Goal: Task Accomplishment & Management: Use online tool/utility

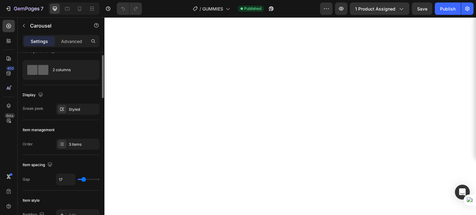
scroll to position [11, 0]
click at [76, 113] on div "Styled" at bounding box center [77, 109] width 43 height 11
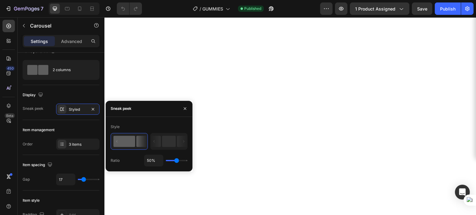
type input "44%"
type input "44"
type input "37%"
type input "37"
type input "32%"
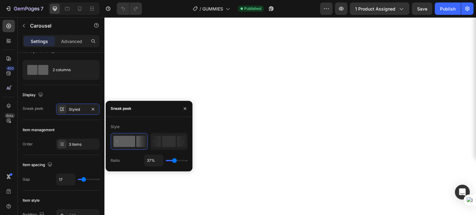
type input "32"
type input "31%"
type input "31"
type input "29%"
type input "29"
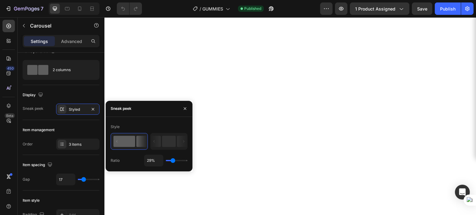
type input "25%"
type input "25"
type input "23%"
type input "23"
type input "22%"
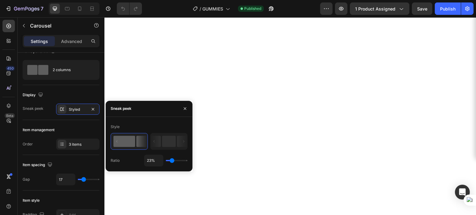
type input "22"
type input "17%"
type input "17"
type input "16%"
type input "16"
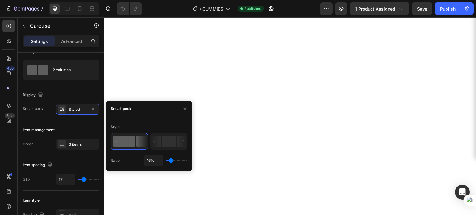
type input "15%"
type input "15"
type input "12%"
type input "12"
type input "7%"
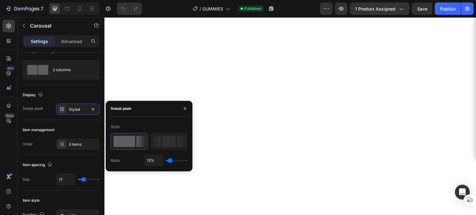
type input "7"
type input "1%"
drag, startPoint x: 176, startPoint y: 162, endPoint x: 151, endPoint y: 164, distance: 24.9
type input "1"
click at [166, 162] on input "range" at bounding box center [177, 160] width 22 height 1
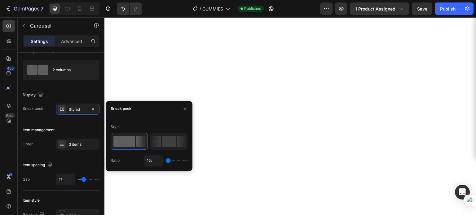
click at [161, 142] on icon at bounding box center [156, 141] width 10 height 11
click at [164, 143] on rect at bounding box center [169, 141] width 14 height 11
type input "100%"
type input "100"
type input "56%"
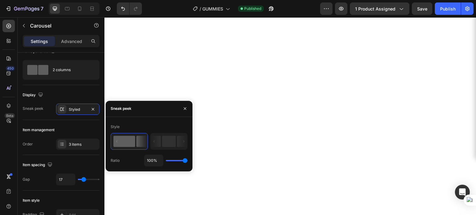
type input "56"
type input "51%"
type input "51"
type input "47%"
type input "47"
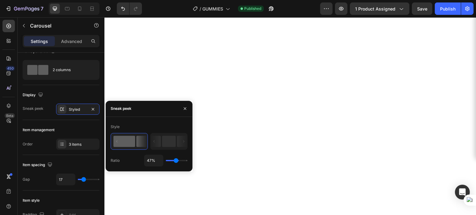
type input "44%"
type input "44"
type input "40%"
type input "40"
type input "38%"
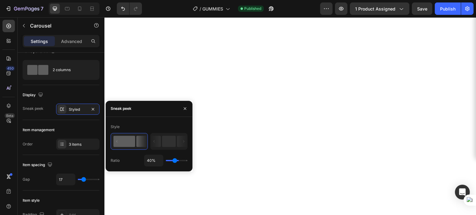
type input "38"
type input "35%"
drag, startPoint x: 167, startPoint y: 161, endPoint x: 174, endPoint y: 166, distance: 8.0
type input "35"
click at [174, 162] on input "range" at bounding box center [177, 160] width 22 height 1
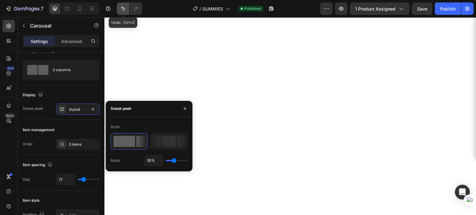
click at [126, 7] on button "Undo/Redo" at bounding box center [123, 8] width 12 height 12
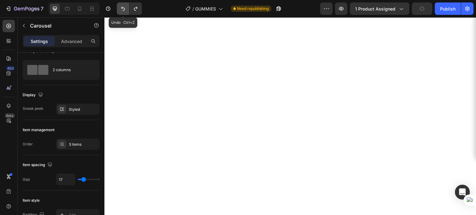
click at [126, 7] on icon "Undo/Redo" at bounding box center [123, 9] width 6 height 6
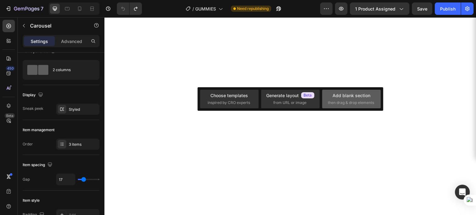
click at [343, 95] on div "Add blank section" at bounding box center [352, 95] width 38 height 7
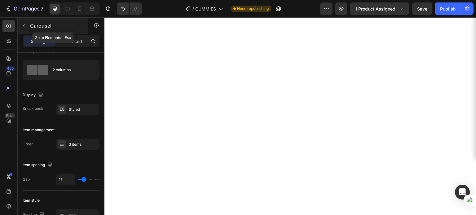
click at [27, 25] on button "button" at bounding box center [24, 26] width 10 height 10
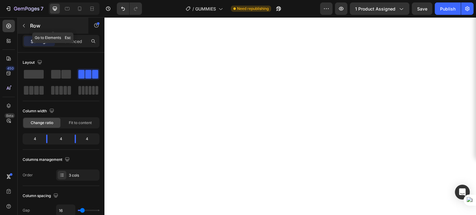
click at [24, 24] on icon "button" at bounding box center [23, 25] width 5 height 5
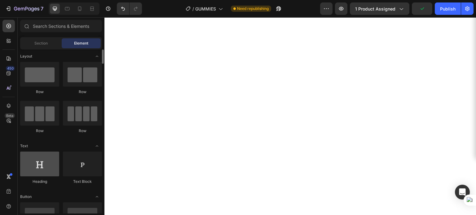
scroll to position [0, 0]
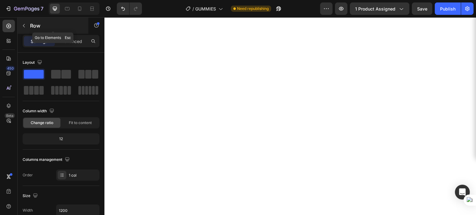
click at [25, 24] on icon "button" at bounding box center [23, 25] width 5 height 5
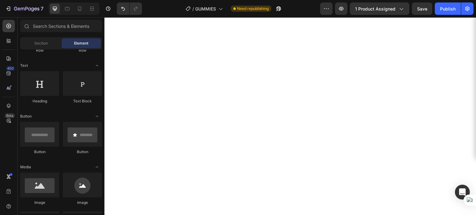
scroll to position [82, 0]
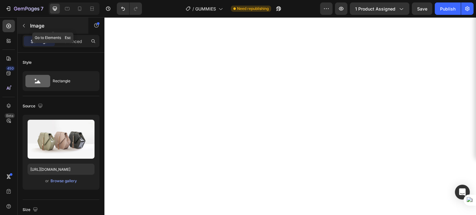
click at [26, 25] on icon "button" at bounding box center [23, 25] width 5 height 5
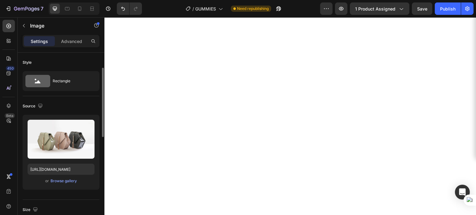
scroll to position [11, 0]
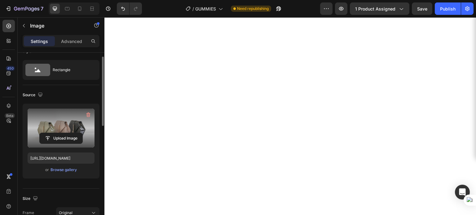
click at [67, 125] on label at bounding box center [61, 128] width 67 height 39
click at [67, 133] on input "file" at bounding box center [61, 138] width 43 height 11
click at [72, 125] on label at bounding box center [61, 128] width 67 height 39
click at [72, 133] on input "file" at bounding box center [61, 138] width 43 height 11
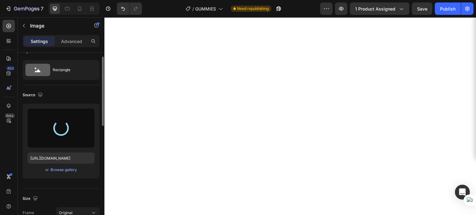
type input "[URL][DOMAIN_NAME]"
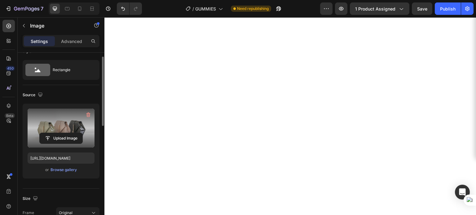
click at [77, 127] on label at bounding box center [61, 128] width 67 height 39
click at [77, 133] on input "file" at bounding box center [61, 138] width 43 height 11
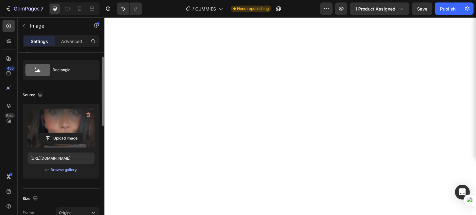
type input "[URL][DOMAIN_NAME]"
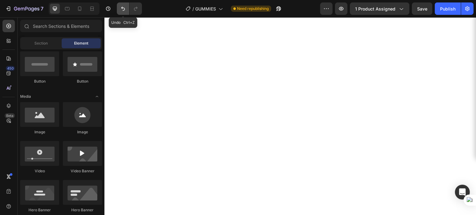
click at [127, 12] on button "Undo/Redo" at bounding box center [123, 8] width 12 height 12
click at [81, 7] on icon at bounding box center [80, 9] width 6 height 6
click at [59, 8] on div at bounding box center [55, 9] width 10 height 10
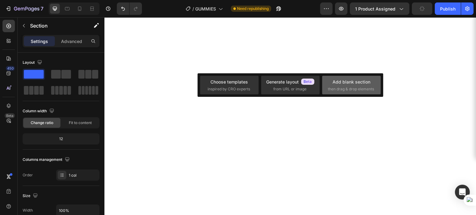
click at [354, 82] on div "Add blank section" at bounding box center [352, 82] width 38 height 7
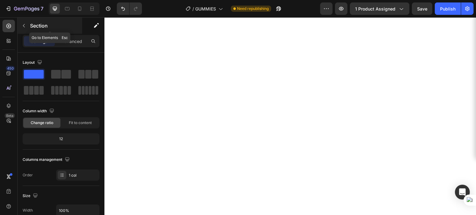
click at [23, 24] on icon "button" at bounding box center [23, 25] width 5 height 5
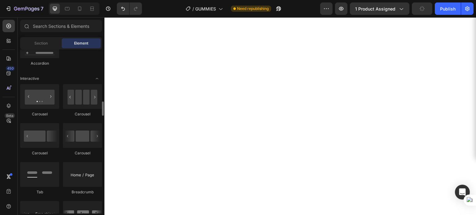
scroll to position [598, 0]
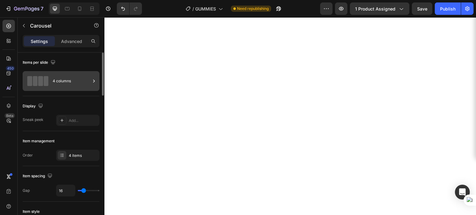
click at [62, 75] on div "4 columns" at bounding box center [72, 81] width 38 height 14
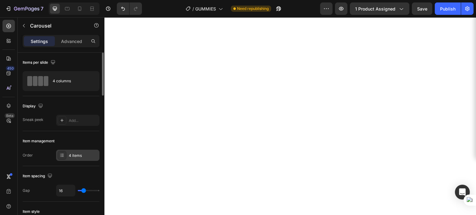
click at [82, 157] on div "4 items" at bounding box center [83, 156] width 29 height 6
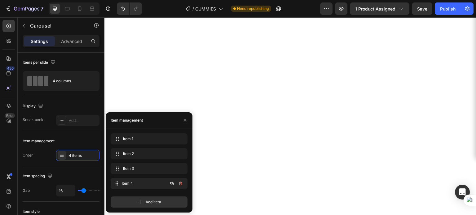
click at [128, 183] on span "Item 4" at bounding box center [145, 184] width 46 height 6
click at [183, 182] on icon "button" at bounding box center [180, 183] width 5 height 5
click at [178, 183] on div "Delete" at bounding box center [176, 184] width 11 height 6
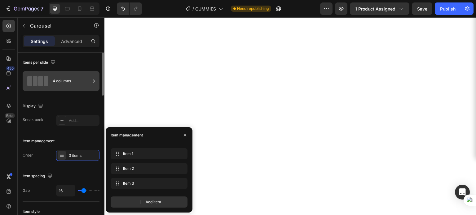
scroll to position [0, 0]
click at [77, 79] on div "4 columns" at bounding box center [72, 81] width 38 height 14
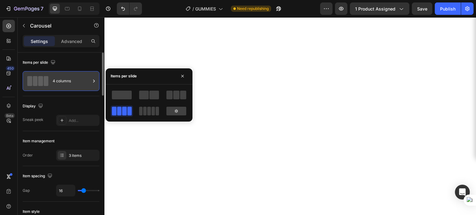
click at [77, 79] on div "4 columns" at bounding box center [72, 81] width 38 height 14
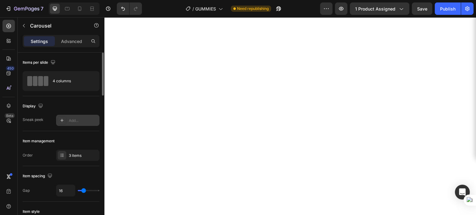
click at [74, 123] on div "Add..." at bounding box center [77, 120] width 43 height 11
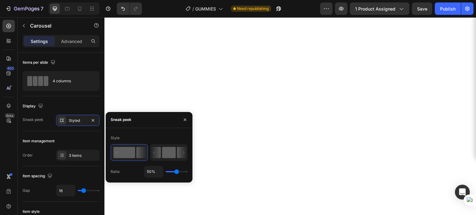
click at [161, 158] on icon at bounding box center [156, 152] width 10 height 11
click at [133, 152] on rect at bounding box center [124, 152] width 22 height 11
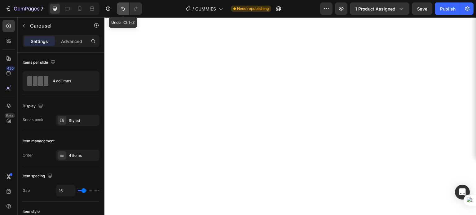
click at [124, 11] on icon "Undo/Redo" at bounding box center [123, 9] width 4 height 4
click at [124, 12] on button "Undo/Redo" at bounding box center [123, 8] width 12 height 12
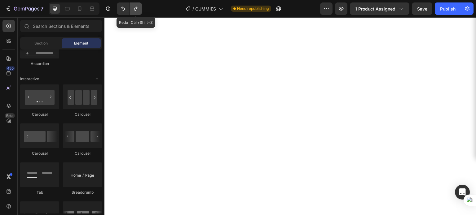
click at [137, 11] on icon "Undo/Redo" at bounding box center [136, 9] width 6 height 6
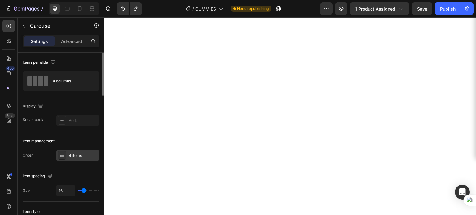
click at [82, 158] on div "4 items" at bounding box center [83, 156] width 29 height 6
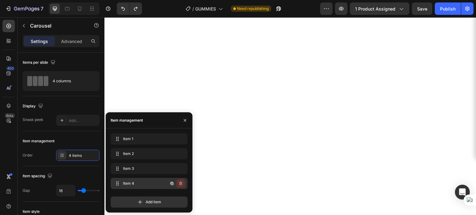
click at [178, 184] on icon "button" at bounding box center [180, 183] width 5 height 5
click at [174, 182] on div "Delete" at bounding box center [176, 184] width 11 height 6
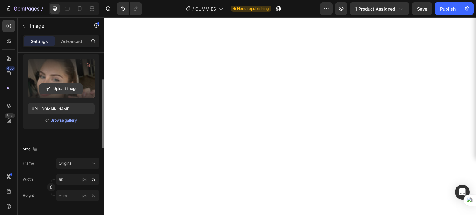
scroll to position [64, 0]
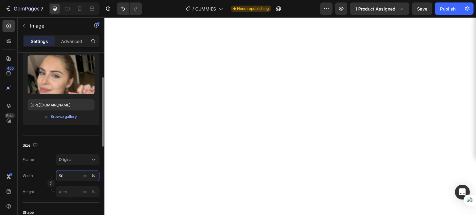
click at [65, 174] on input "50" at bounding box center [77, 176] width 43 height 11
type input "1"
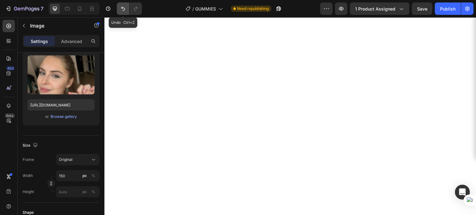
click at [124, 6] on icon "Undo/Redo" at bounding box center [123, 9] width 6 height 6
type input "50"
click at [124, 6] on icon "Undo/Redo" at bounding box center [123, 9] width 6 height 6
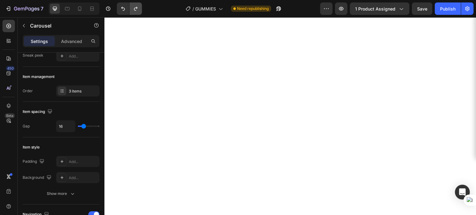
scroll to position [0, 0]
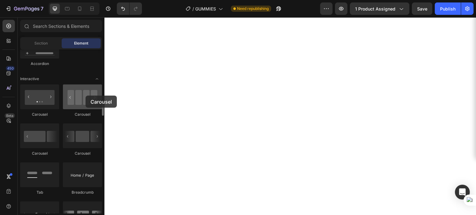
click at [86, 96] on div at bounding box center [82, 97] width 39 height 25
click at [85, 99] on div at bounding box center [82, 97] width 39 height 25
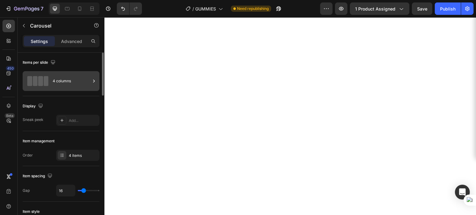
click at [81, 82] on div "4 columns" at bounding box center [72, 81] width 38 height 14
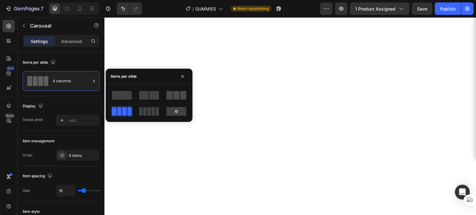
click at [172, 97] on span at bounding box center [170, 95] width 6 height 9
click at [185, 74] on button "button" at bounding box center [183, 77] width 10 height 10
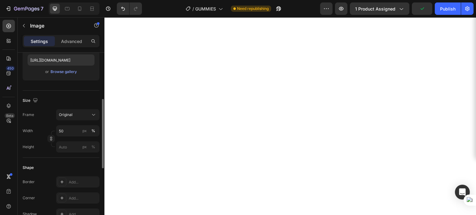
scroll to position [113, 0]
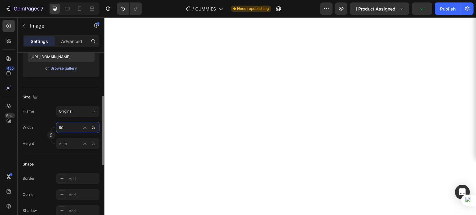
click at [71, 124] on input "50" at bounding box center [77, 127] width 43 height 11
type input "100"
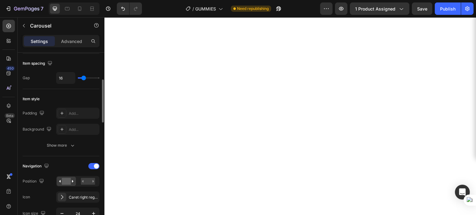
scroll to position [0, 0]
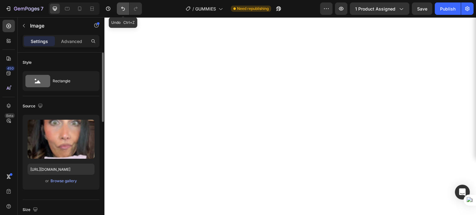
click at [119, 10] on button "Undo/Redo" at bounding box center [123, 8] width 12 height 12
click at [121, 10] on icon "Undo/Redo" at bounding box center [123, 9] width 6 height 6
click at [84, 10] on div at bounding box center [80, 9] width 10 height 10
click at [66, 10] on icon at bounding box center [67, 8] width 5 height 3
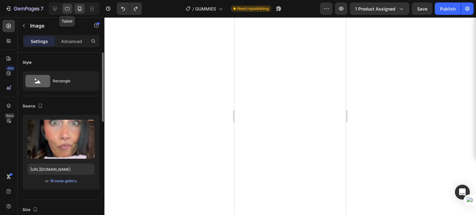
type input "50"
click at [57, 6] on icon at bounding box center [55, 9] width 6 height 6
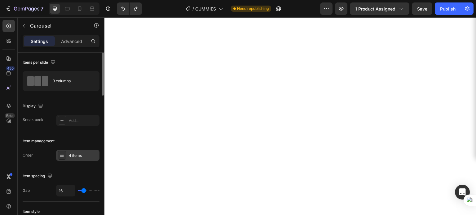
click at [84, 157] on div "4 items" at bounding box center [83, 156] width 29 height 6
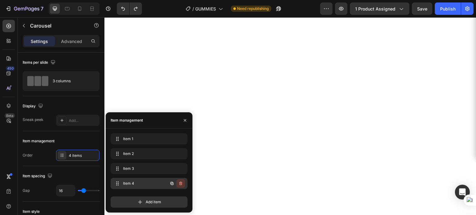
click at [178, 184] on icon "button" at bounding box center [180, 183] width 5 height 5
click at [178, 184] on div "Delete" at bounding box center [176, 184] width 11 height 6
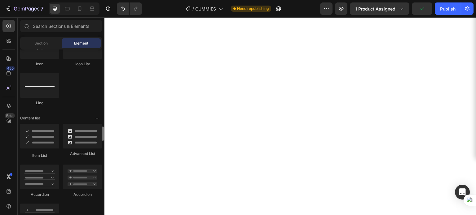
scroll to position [411, 0]
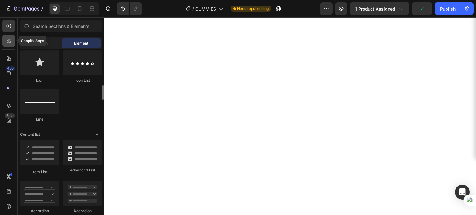
click at [13, 43] on div at bounding box center [8, 41] width 12 height 12
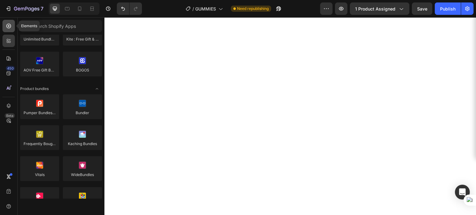
click at [5, 29] on div at bounding box center [8, 26] width 12 height 12
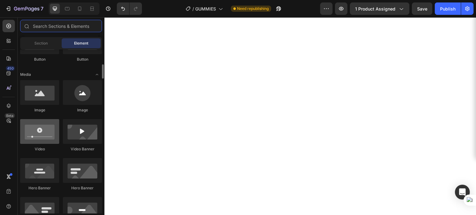
scroll to position [173, 0]
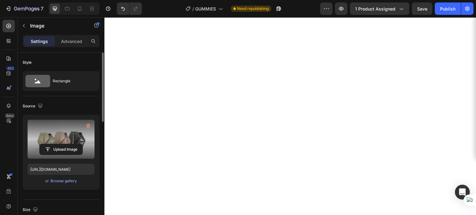
click at [74, 138] on label at bounding box center [61, 139] width 67 height 39
click at [74, 144] on input "file" at bounding box center [61, 149] width 43 height 11
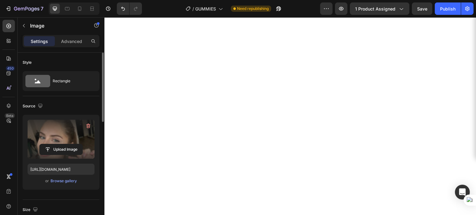
type input "[URL][DOMAIN_NAME]"
click at [67, 131] on label at bounding box center [61, 139] width 67 height 39
click at [67, 144] on input "file" at bounding box center [61, 149] width 43 height 11
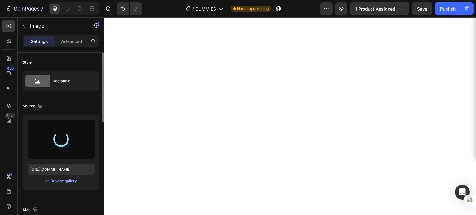
type input "[URL][DOMAIN_NAME]"
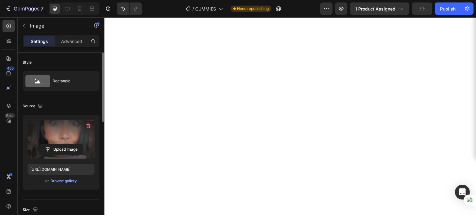
click at [68, 120] on label at bounding box center [61, 139] width 67 height 39
click at [68, 144] on input "file" at bounding box center [61, 149] width 43 height 11
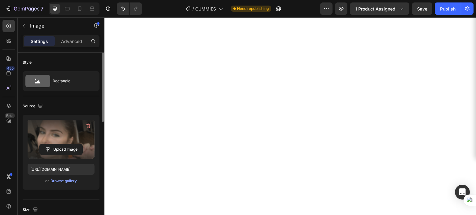
click at [62, 135] on label at bounding box center [61, 139] width 67 height 39
click at [62, 144] on input "file" at bounding box center [61, 149] width 43 height 11
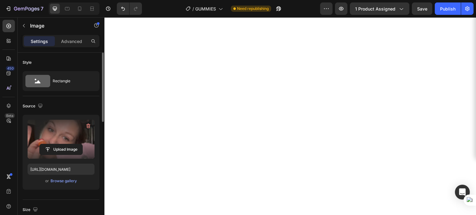
type input "[URL][DOMAIN_NAME]"
click at [80, 8] on icon at bounding box center [80, 9] width 6 height 6
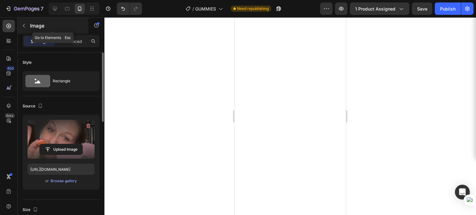
click at [37, 28] on p "Image" at bounding box center [56, 25] width 53 height 7
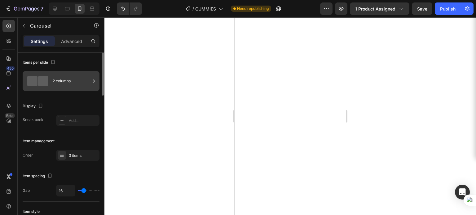
click at [62, 82] on div "2 columns" at bounding box center [72, 81] width 38 height 14
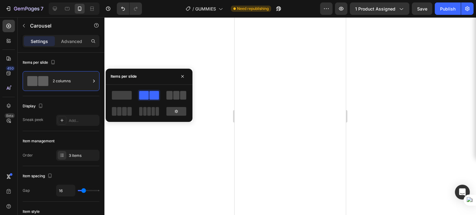
click at [171, 95] on span at bounding box center [170, 95] width 6 height 9
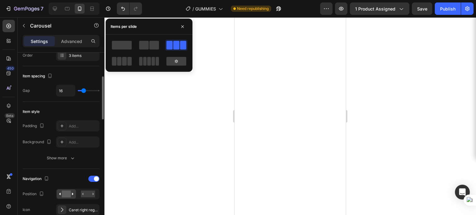
scroll to position [100, 0]
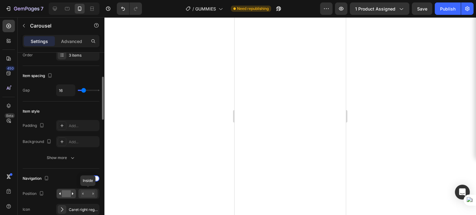
click at [84, 197] on div at bounding box center [87, 193] width 19 height 9
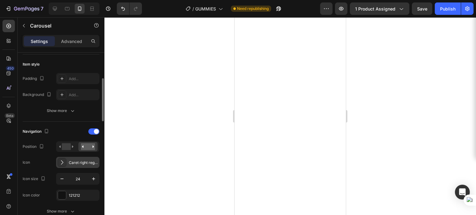
scroll to position [138, 0]
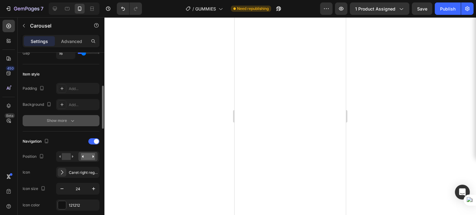
click at [66, 120] on div "Show more" at bounding box center [61, 121] width 29 height 6
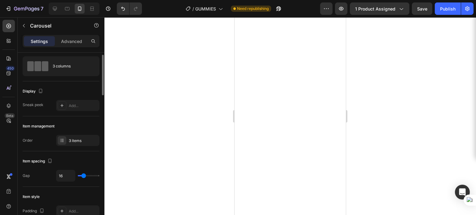
scroll to position [14, 0]
click at [75, 101] on div "Add..." at bounding box center [77, 106] width 43 height 11
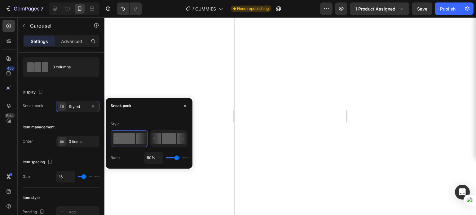
click at [153, 137] on icon at bounding box center [156, 138] width 10 height 11
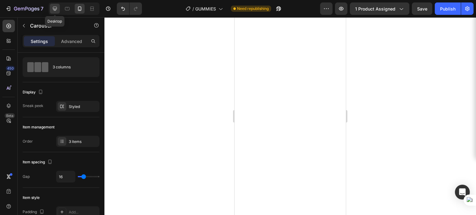
click at [57, 9] on icon at bounding box center [55, 9] width 6 height 6
type input "1200"
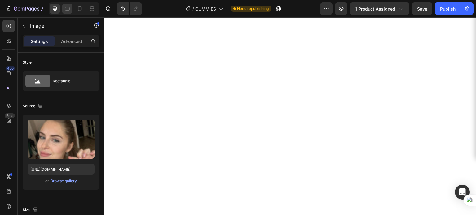
click at [72, 10] on div at bounding box center [67, 9] width 10 height 10
click at [54, 10] on icon at bounding box center [55, 9] width 4 height 4
click at [82, 13] on div at bounding box center [80, 9] width 10 height 10
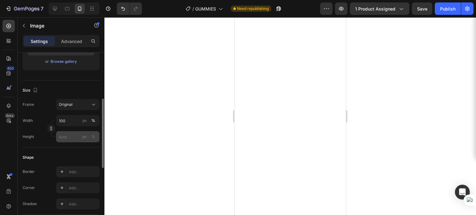
scroll to position [120, 0]
click at [69, 121] on input "100" at bounding box center [77, 120] width 43 height 11
type input "101"
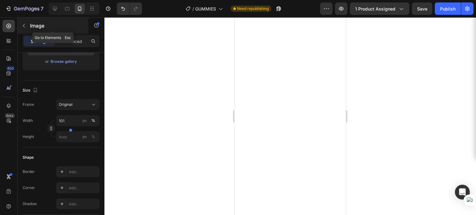
click at [29, 24] on button "button" at bounding box center [24, 26] width 10 height 10
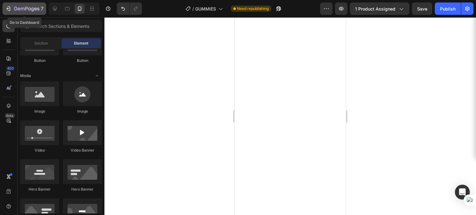
click at [11, 10] on icon "button" at bounding box center [8, 9] width 6 height 6
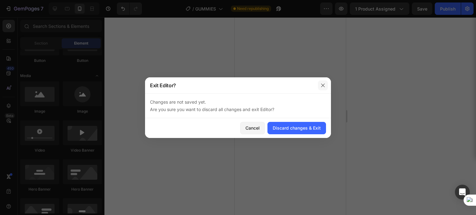
click at [326, 84] on button "button" at bounding box center [323, 86] width 10 height 10
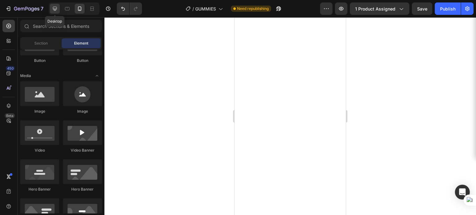
click at [57, 10] on icon at bounding box center [55, 9] width 6 height 6
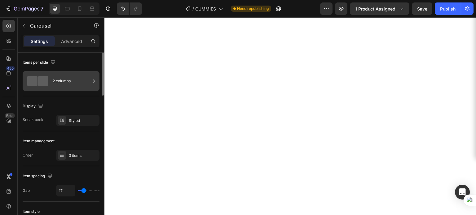
click at [91, 86] on div at bounding box center [94, 81] width 6 height 20
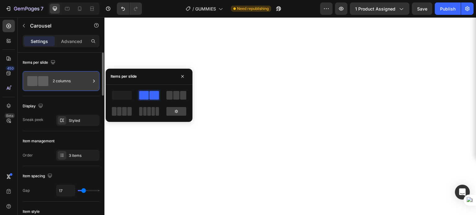
click at [91, 86] on div at bounding box center [94, 81] width 6 height 20
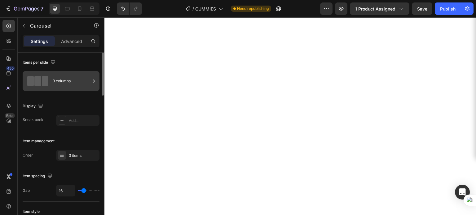
click at [78, 73] on div "3 columns" at bounding box center [61, 81] width 77 height 20
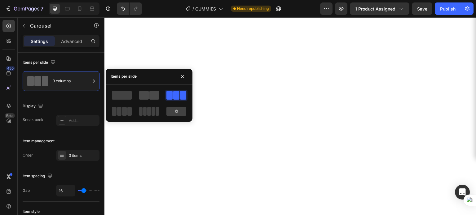
click at [144, 95] on span at bounding box center [144, 95] width 10 height 9
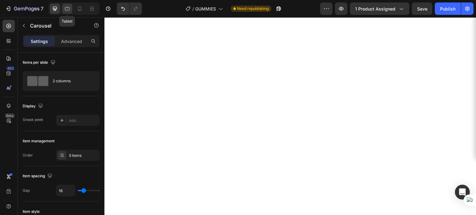
click at [68, 11] on icon at bounding box center [67, 9] width 6 height 6
type input "100%"
click at [77, 10] on icon at bounding box center [80, 9] width 6 height 6
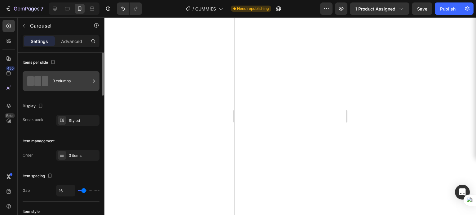
click at [74, 72] on div "3 columns" at bounding box center [61, 81] width 77 height 20
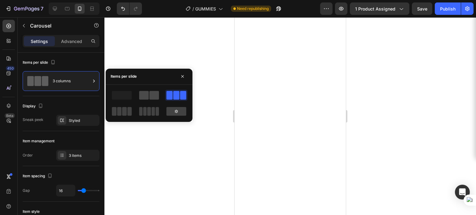
click at [142, 96] on span at bounding box center [144, 95] width 10 height 9
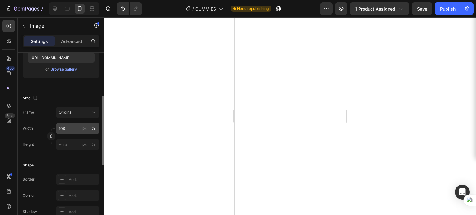
scroll to position [112, 0]
click at [69, 127] on input "100" at bounding box center [77, 128] width 43 height 11
type input "80"
click at [64, 126] on input "101" at bounding box center [77, 128] width 43 height 11
type input "80"
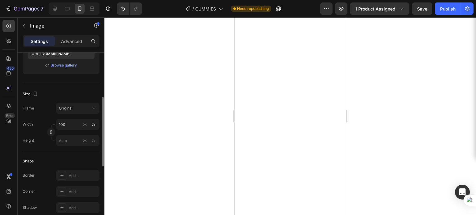
scroll to position [116, 0]
click at [65, 125] on input "100" at bounding box center [77, 124] width 43 height 11
type input "80"
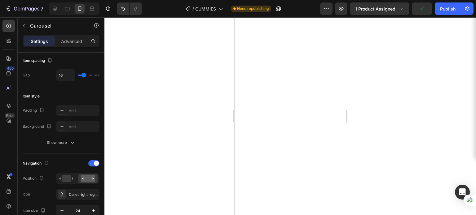
scroll to position [0, 0]
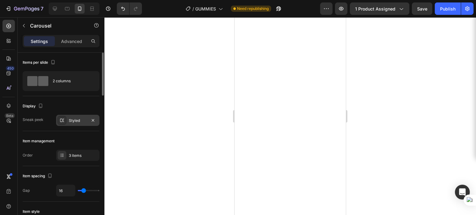
click at [78, 124] on div "Styled" at bounding box center [77, 120] width 43 height 11
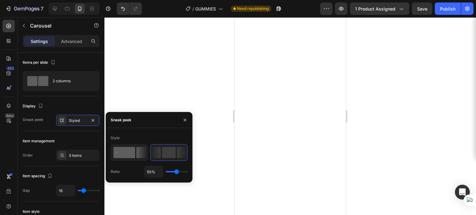
click at [119, 147] on icon at bounding box center [129, 153] width 36 height 16
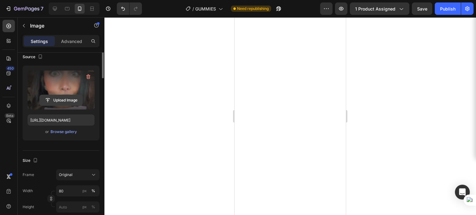
scroll to position [60, 0]
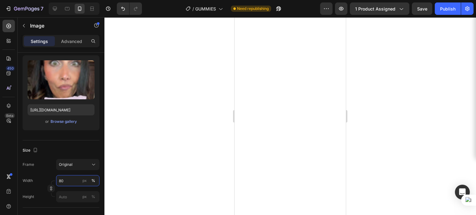
click at [61, 178] on input "80" at bounding box center [77, 180] width 43 height 11
type input "100"
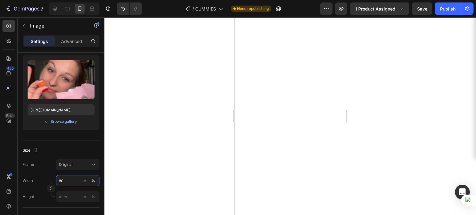
click at [75, 175] on input "80" at bounding box center [77, 180] width 43 height 11
type input "100"
click at [200, 153] on div at bounding box center [290, 116] width 372 height 198
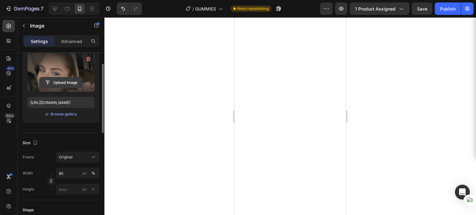
scroll to position [67, 0]
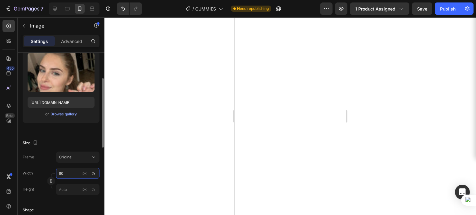
click at [63, 174] on input "80" at bounding box center [77, 173] width 43 height 11
type input "100"
click at [377, 94] on div at bounding box center [290, 116] width 372 height 198
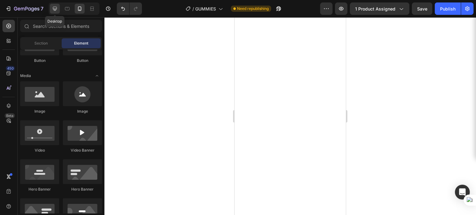
click at [56, 12] on div at bounding box center [55, 9] width 10 height 10
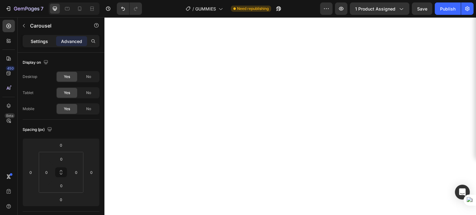
click at [38, 40] on p "Settings" at bounding box center [39, 41] width 17 height 7
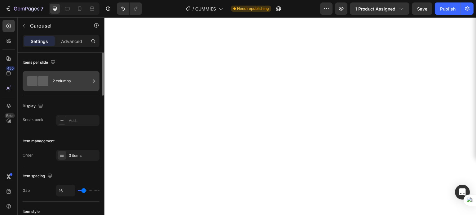
click at [62, 77] on div "2 columns" at bounding box center [72, 81] width 38 height 14
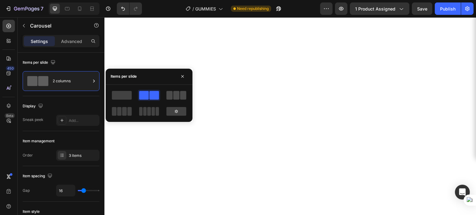
click at [167, 93] on span at bounding box center [170, 95] width 6 height 9
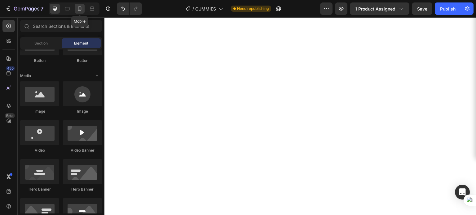
click at [81, 7] on icon at bounding box center [80, 9] width 6 height 6
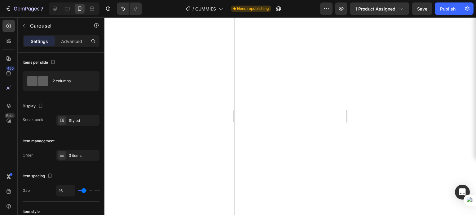
click at [382, 85] on div at bounding box center [290, 116] width 372 height 198
click at [425, 60] on div at bounding box center [290, 116] width 372 height 198
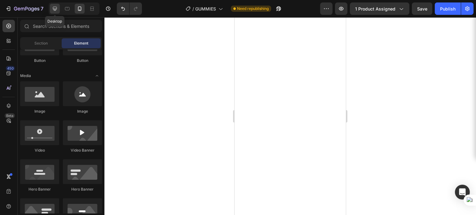
click at [56, 11] on icon at bounding box center [55, 9] width 6 height 6
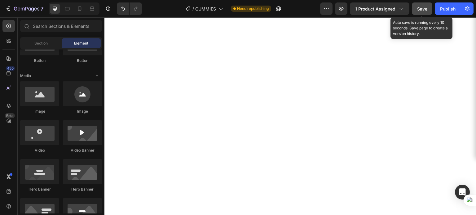
click at [430, 7] on button "Save" at bounding box center [422, 8] width 20 height 12
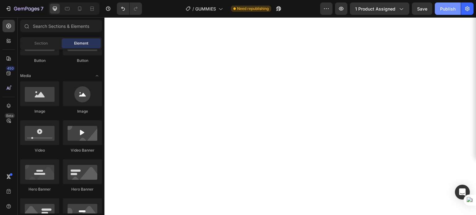
click at [449, 4] on button "Publish" at bounding box center [448, 8] width 26 height 12
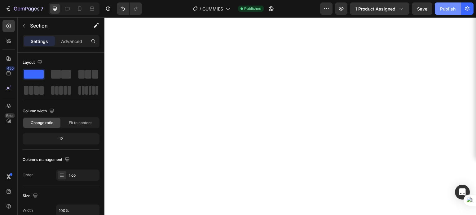
click at [442, 10] on div "Publish" at bounding box center [448, 9] width 16 height 7
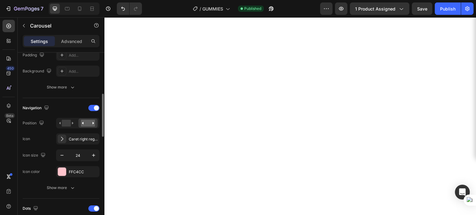
scroll to position [202, 0]
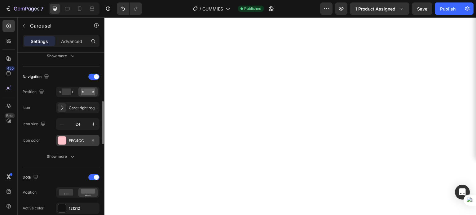
click at [77, 142] on div "FFC4CC" at bounding box center [78, 141] width 18 height 6
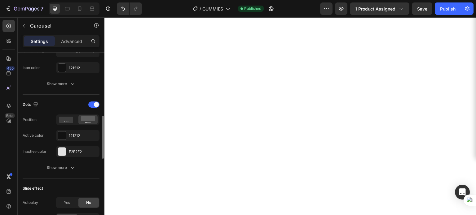
scroll to position [275, 0]
click at [78, 154] on div "E2E2E2" at bounding box center [77, 151] width 43 height 11
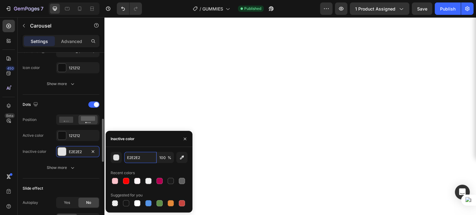
paste input "FFC4CC"
type input "FFC4CC"
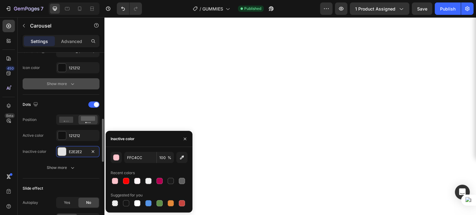
click at [70, 68] on div "121212" at bounding box center [83, 68] width 29 height 6
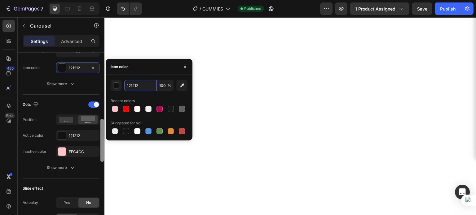
paste input "FFC4CC"
type input "FFC4CC"
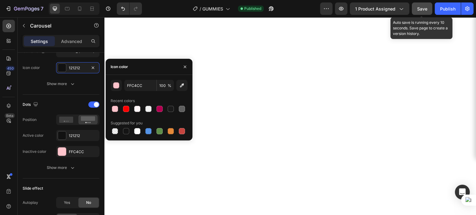
click at [422, 11] on div "Save" at bounding box center [422, 9] width 10 height 7
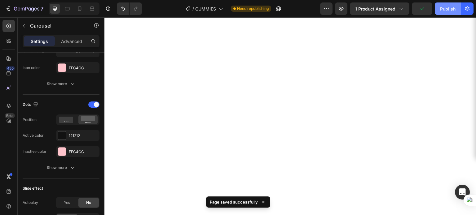
click at [450, 11] on div "Publish" at bounding box center [448, 9] width 16 height 7
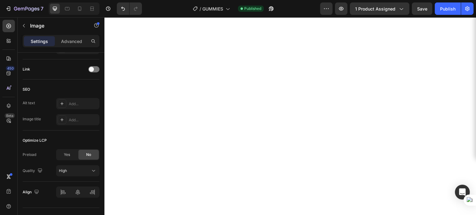
scroll to position [0, 0]
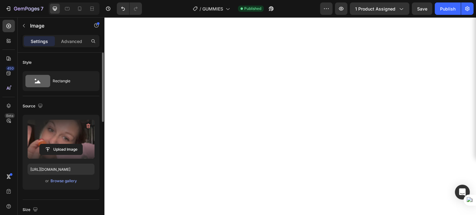
click at [56, 137] on label at bounding box center [61, 139] width 67 height 39
click at [56, 144] on input "file" at bounding box center [61, 149] width 43 height 11
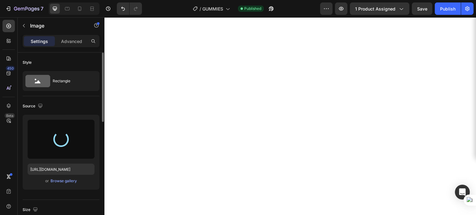
type input "[URL][DOMAIN_NAME]"
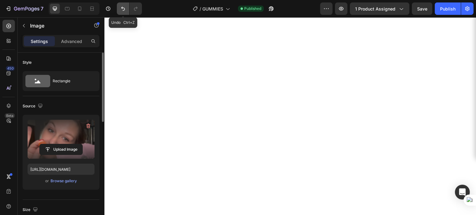
click at [122, 6] on icon "Undo/Redo" at bounding box center [123, 9] width 6 height 6
click at [64, 126] on label at bounding box center [61, 139] width 67 height 39
click at [64, 144] on input "file" at bounding box center [61, 149] width 43 height 11
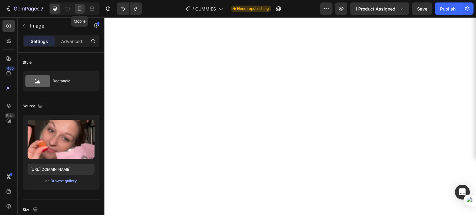
click at [78, 9] on icon at bounding box center [80, 9] width 6 height 6
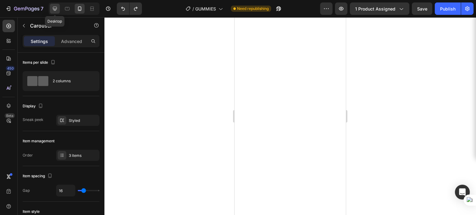
click at [54, 9] on icon at bounding box center [55, 9] width 4 height 4
type input "1200"
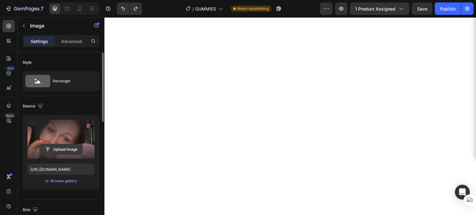
click at [68, 149] on input "file" at bounding box center [61, 149] width 43 height 11
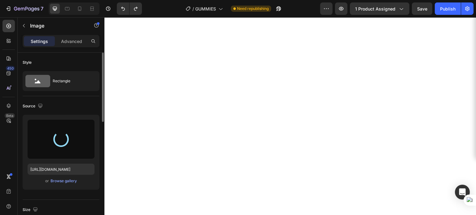
type input "[URL][DOMAIN_NAME]"
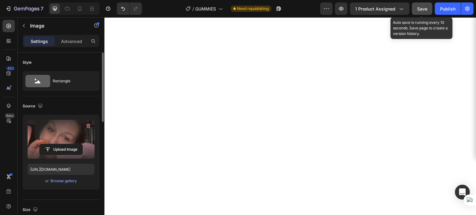
click at [427, 9] on span "Save" at bounding box center [422, 8] width 10 height 5
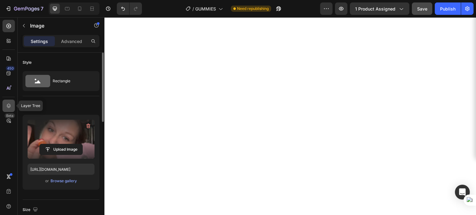
click at [9, 104] on icon at bounding box center [9, 106] width 4 height 4
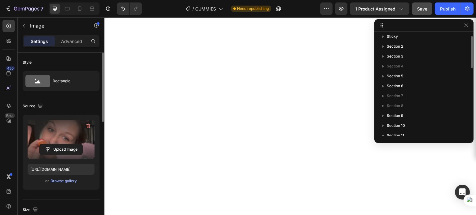
scroll to position [3, 0]
click at [388, 96] on span "Section 7" at bounding box center [395, 96] width 16 height 6
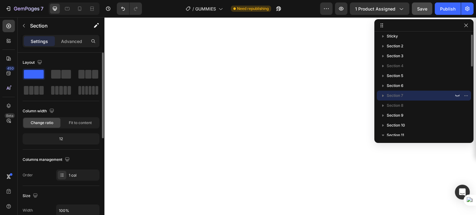
click at [384, 97] on icon "button" at bounding box center [383, 96] width 6 height 6
click at [458, 96] on icon "button" at bounding box center [457, 95] width 5 height 5
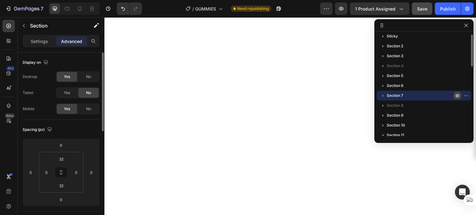
click at [458, 96] on icon "button" at bounding box center [457, 95] width 5 height 5
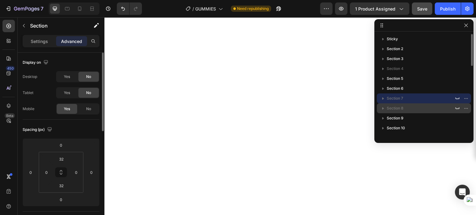
scroll to position [0, 0]
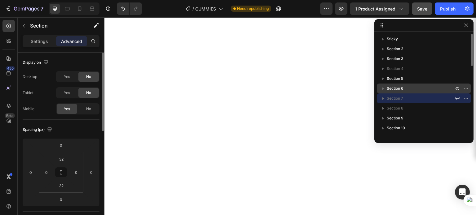
click at [396, 86] on span "Section 6" at bounding box center [395, 89] width 17 height 6
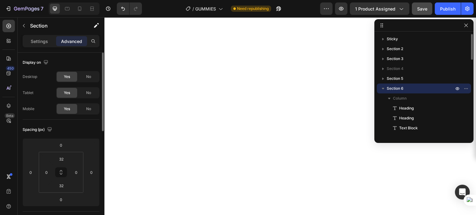
click at [388, 88] on span "Section 6" at bounding box center [395, 89] width 17 height 6
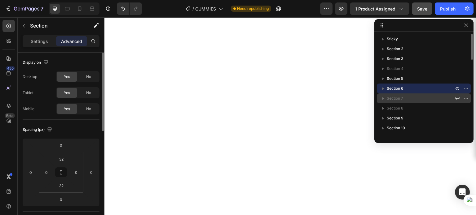
click at [392, 95] on div "Section 7" at bounding box center [424, 99] width 89 height 10
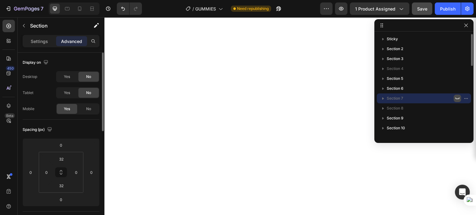
click at [456, 98] on icon "button" at bounding box center [457, 99] width 4 height 2
click at [77, 6] on icon at bounding box center [80, 9] width 6 height 6
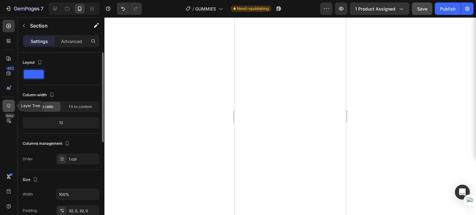
click at [10, 107] on icon at bounding box center [9, 106] width 6 height 6
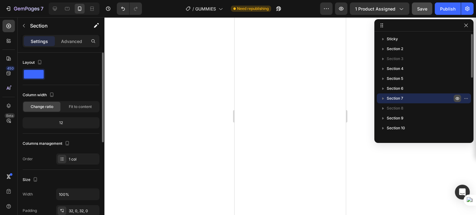
click at [467, 99] on icon "button" at bounding box center [467, 98] width 1 height 1
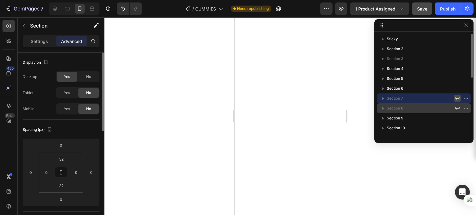
click at [398, 106] on span "Section 8" at bounding box center [395, 108] width 17 height 6
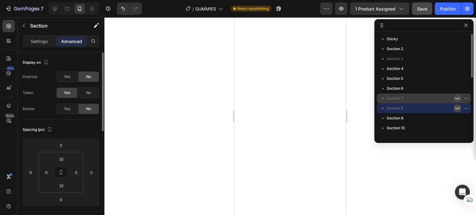
click at [459, 109] on icon "button" at bounding box center [457, 108] width 5 height 5
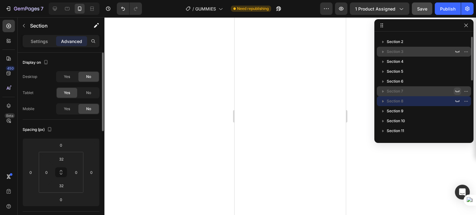
click at [397, 51] on span "Section 3" at bounding box center [395, 52] width 17 height 6
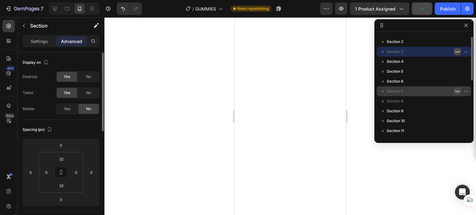
click at [457, 50] on icon "button" at bounding box center [457, 51] width 5 height 5
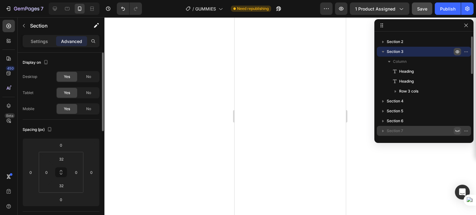
click at [459, 52] on icon "button" at bounding box center [457, 51] width 5 height 5
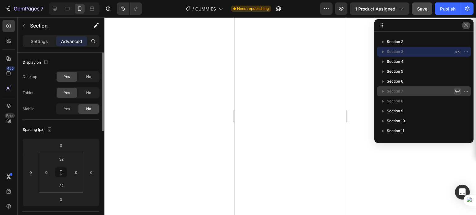
click at [467, 27] on icon "button" at bounding box center [466, 25] width 5 height 5
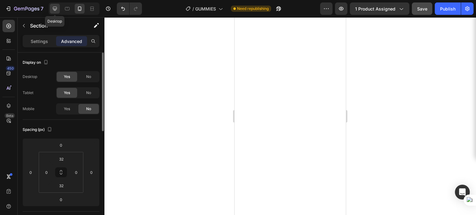
click at [53, 8] on icon at bounding box center [55, 9] width 4 height 4
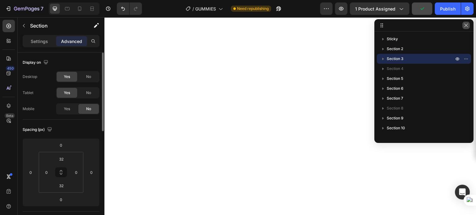
click at [465, 26] on icon "button" at bounding box center [465, 25] width 3 height 3
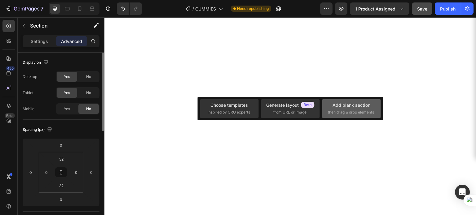
click at [336, 107] on div "Add blank section" at bounding box center [352, 105] width 38 height 7
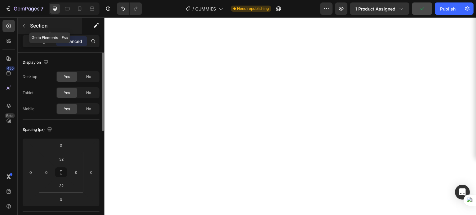
click at [22, 25] on icon "button" at bounding box center [23, 25] width 5 height 5
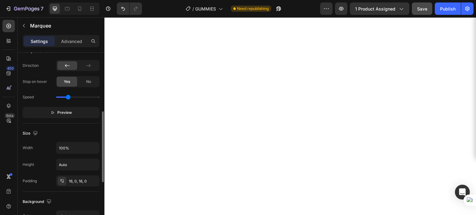
scroll to position [154, 0]
click at [68, 112] on span "Preview" at bounding box center [64, 112] width 15 height 6
click at [68, 112] on span "Pause" at bounding box center [64, 112] width 11 height 6
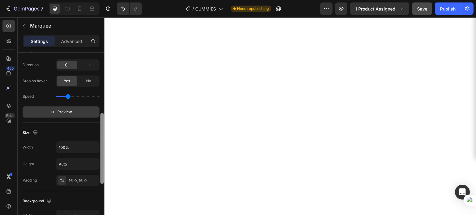
scroll to position [0, 0]
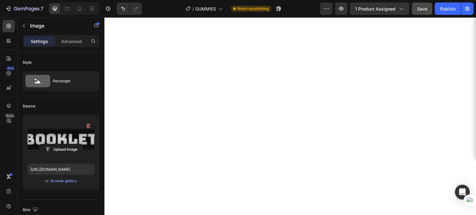
click at [72, 135] on label at bounding box center [61, 139] width 67 height 39
click at [72, 144] on input "file" at bounding box center [61, 149] width 43 height 11
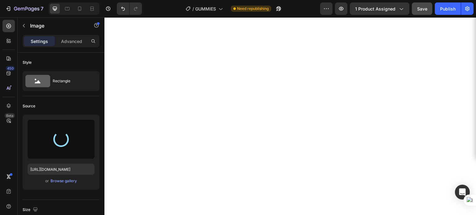
type input "[URL][DOMAIN_NAME]"
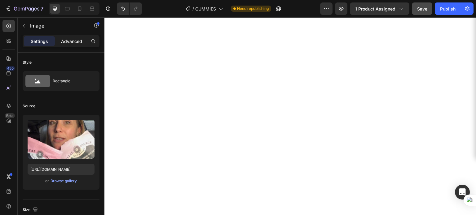
click at [72, 40] on p "Advanced" at bounding box center [71, 41] width 21 height 7
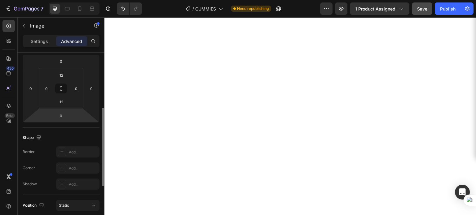
scroll to position [97, 0]
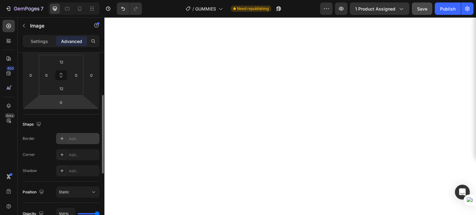
click at [69, 137] on div "Add..." at bounding box center [83, 139] width 29 height 6
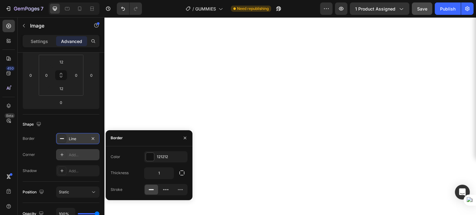
click at [87, 155] on div "Add..." at bounding box center [83, 156] width 29 height 6
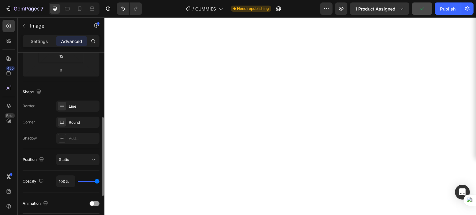
scroll to position [138, 0]
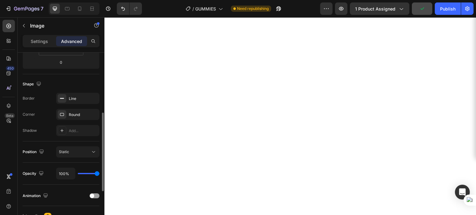
click at [72, 153] on div "Static" at bounding box center [75, 152] width 32 height 6
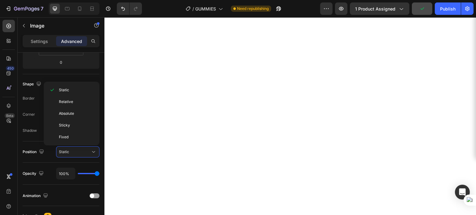
click at [72, 153] on div "Static" at bounding box center [75, 152] width 32 height 6
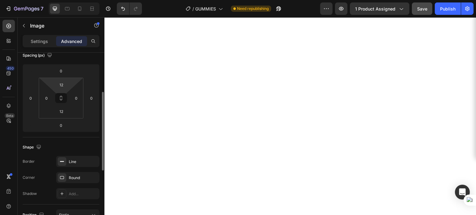
scroll to position [74, 0]
click at [42, 43] on p "Settings" at bounding box center [39, 41] width 17 height 7
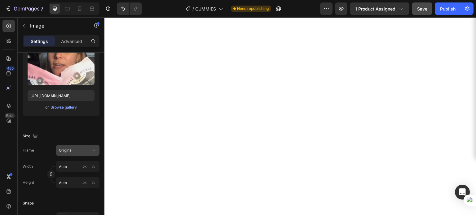
click at [69, 148] on span "Original" at bounding box center [66, 151] width 14 height 6
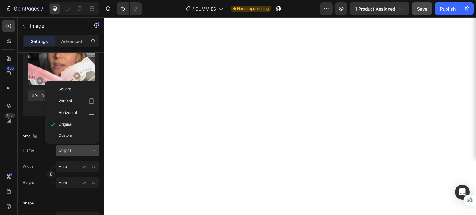
click at [69, 148] on span "Original" at bounding box center [66, 151] width 14 height 6
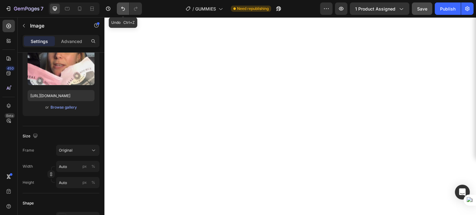
click at [122, 7] on icon "Undo/Redo" at bounding box center [123, 9] width 6 height 6
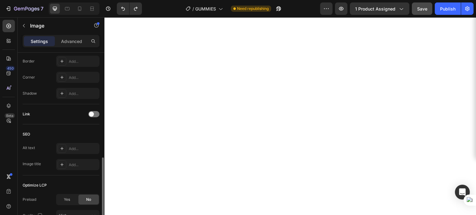
scroll to position [217, 0]
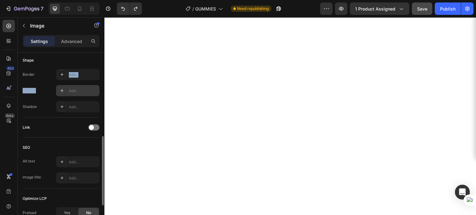
drag, startPoint x: 69, startPoint y: 78, endPoint x: 69, endPoint y: 87, distance: 8.7
click at [69, 87] on div "Border Add... Corner Add... Shadow Add..." at bounding box center [61, 90] width 77 height 43
click at [69, 87] on div "Add..." at bounding box center [77, 90] width 43 height 11
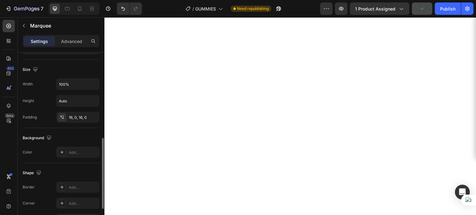
scroll to position [0, 0]
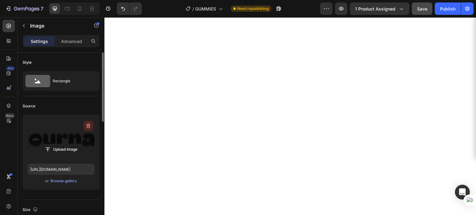
click at [85, 130] on button "button" at bounding box center [88, 126] width 10 height 10
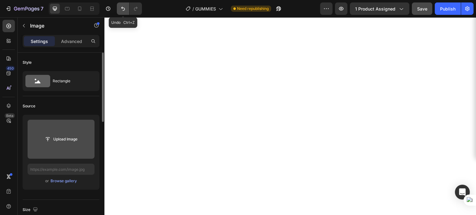
click at [122, 11] on icon "Undo/Redo" at bounding box center [123, 9] width 6 height 6
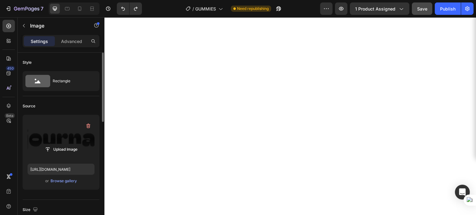
click at [56, 135] on label at bounding box center [61, 139] width 67 height 39
click at [56, 144] on input "file" at bounding box center [61, 149] width 43 height 11
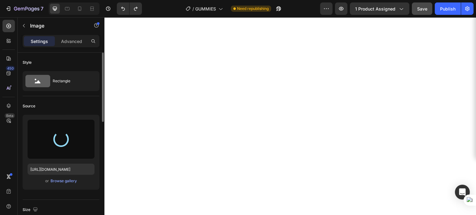
type input "[URL][DOMAIN_NAME]"
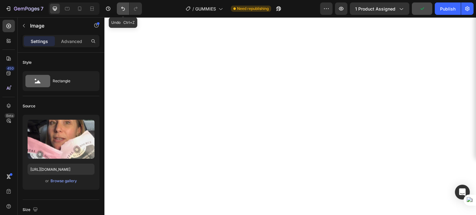
click at [124, 9] on icon "Undo/Redo" at bounding box center [123, 9] width 4 height 4
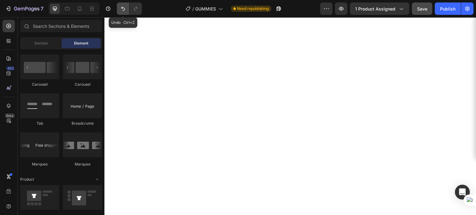
click at [125, 7] on icon "Undo/Redo" at bounding box center [123, 9] width 6 height 6
